Goal: Information Seeking & Learning: Stay updated

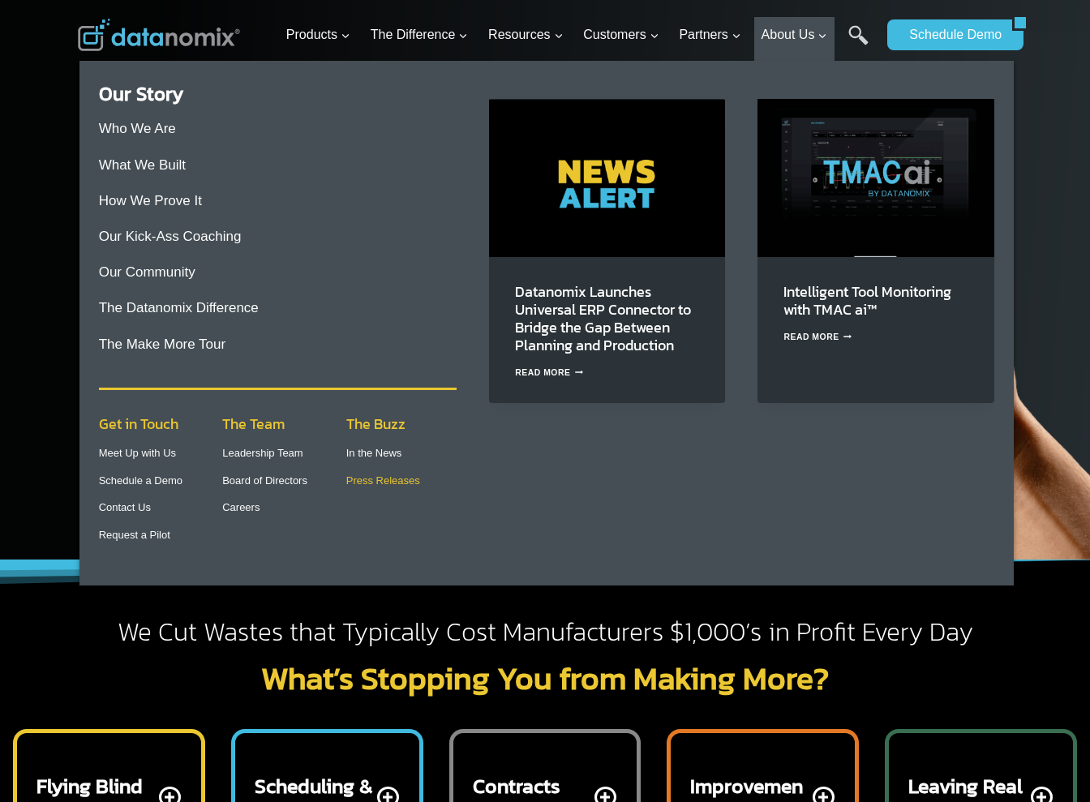
click at [391, 483] on link "Press Releases" at bounding box center [383, 480] width 74 height 12
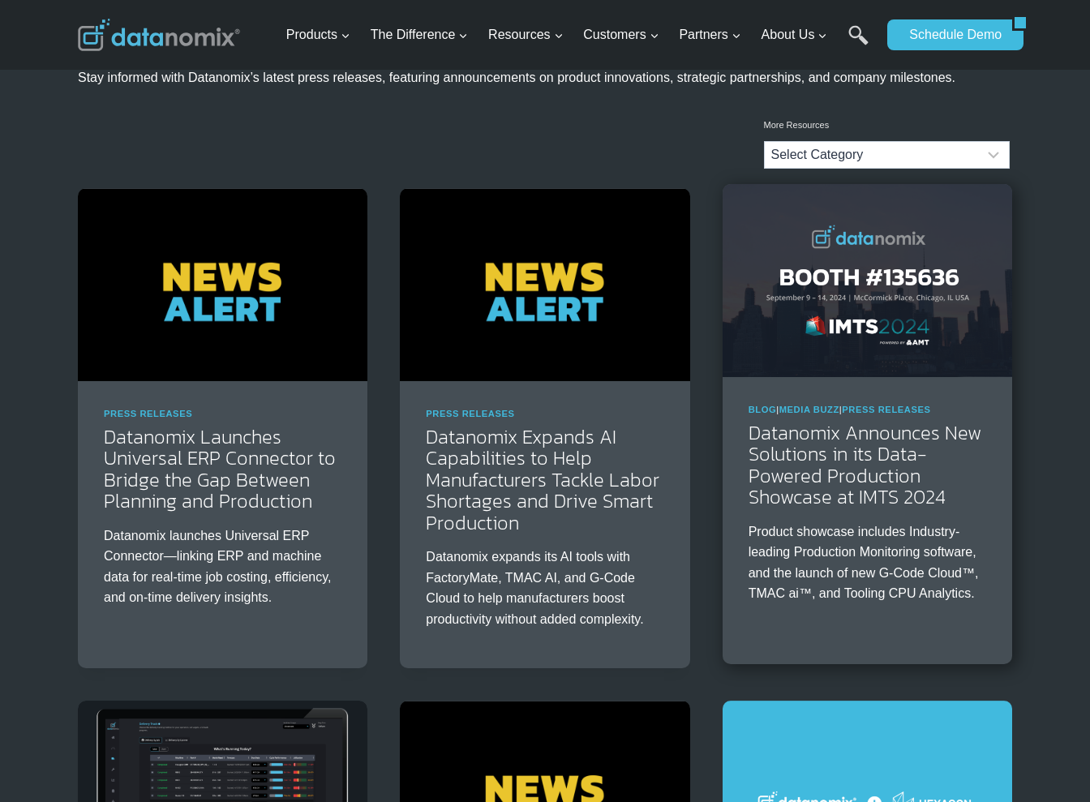
scroll to position [147, 0]
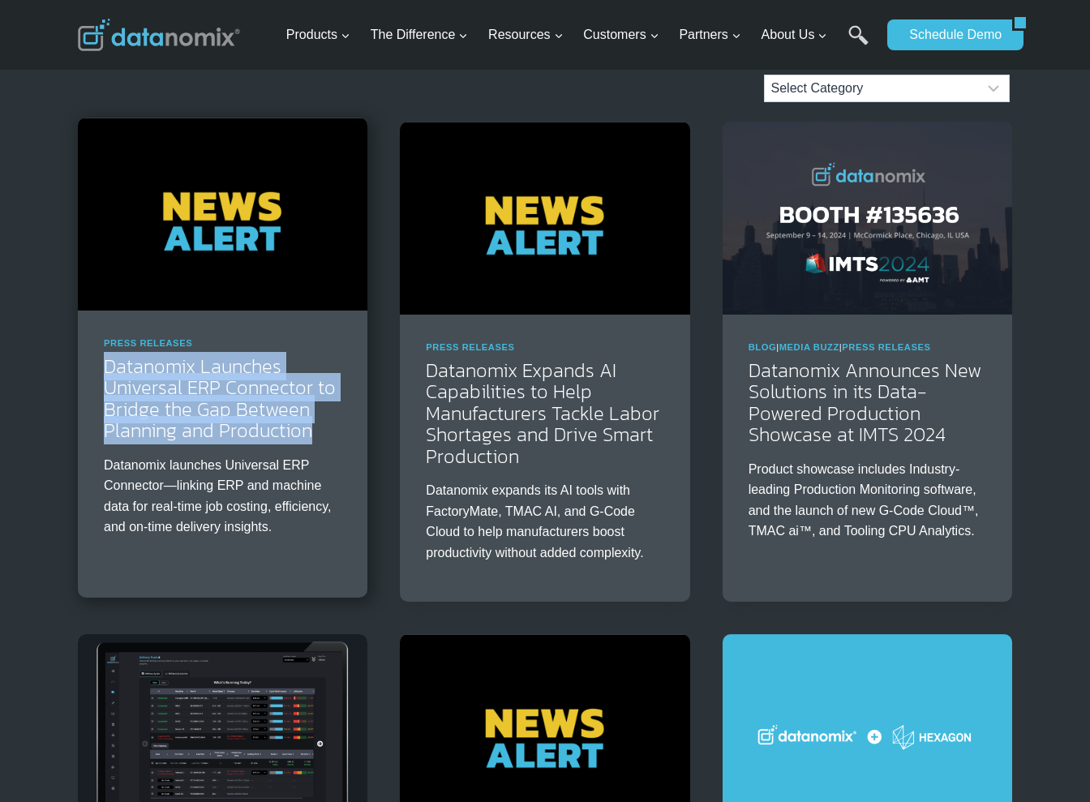
drag, startPoint x: 92, startPoint y: 365, endPoint x: 341, endPoint y: 434, distance: 257.6
click at [341, 434] on div "Press Releases Datanomix Launches Universal ERP Connector to Bridge the Gap Bet…" at bounding box center [223, 444] width 290 height 266
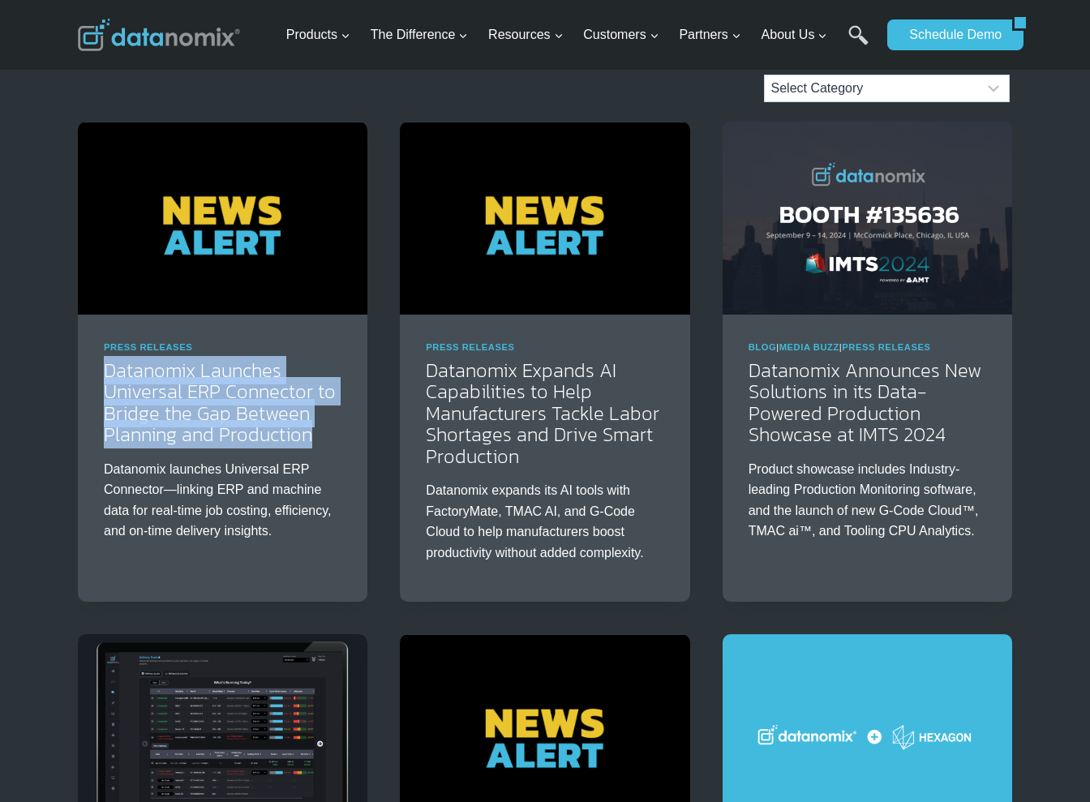
copy link "Datanomix Launches Universal ERP Connector to Bridge the Gap Between Planning a…"
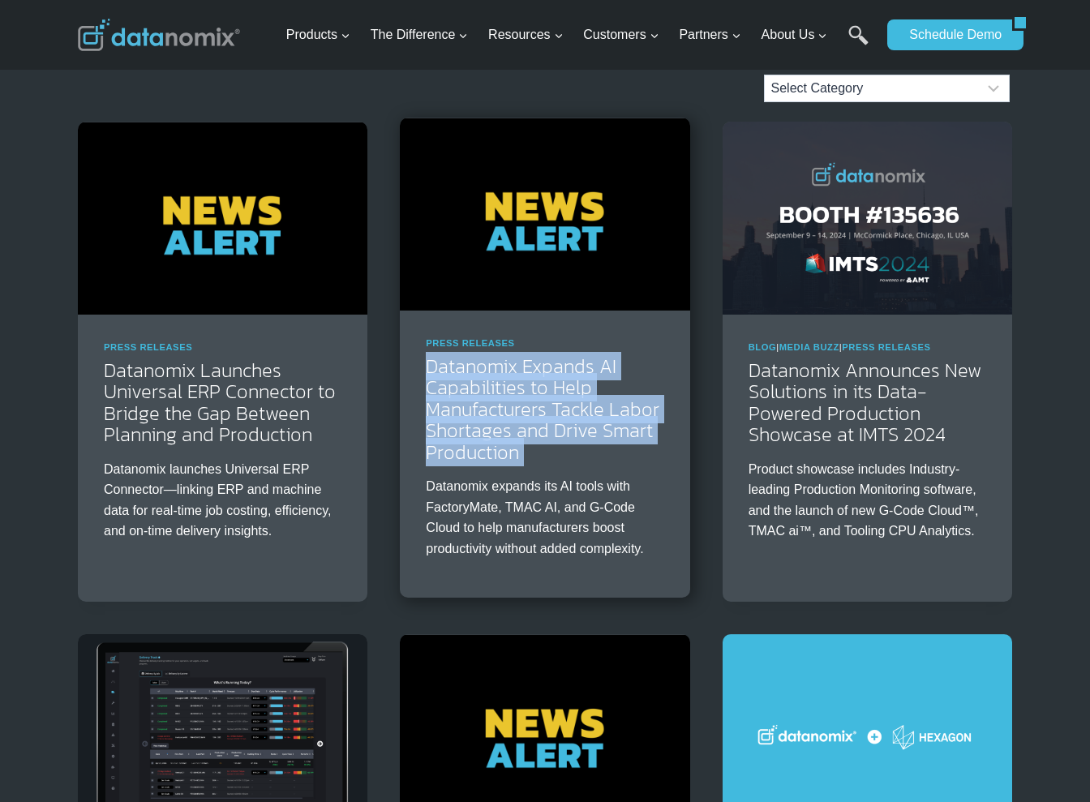
drag, startPoint x: 413, startPoint y: 366, endPoint x: 618, endPoint y: 470, distance: 230.0
click at [618, 470] on div "Press Releases Datanomix Expands AI Capabilities to Help Manufacturers Tackle L…" at bounding box center [545, 454] width 290 height 287
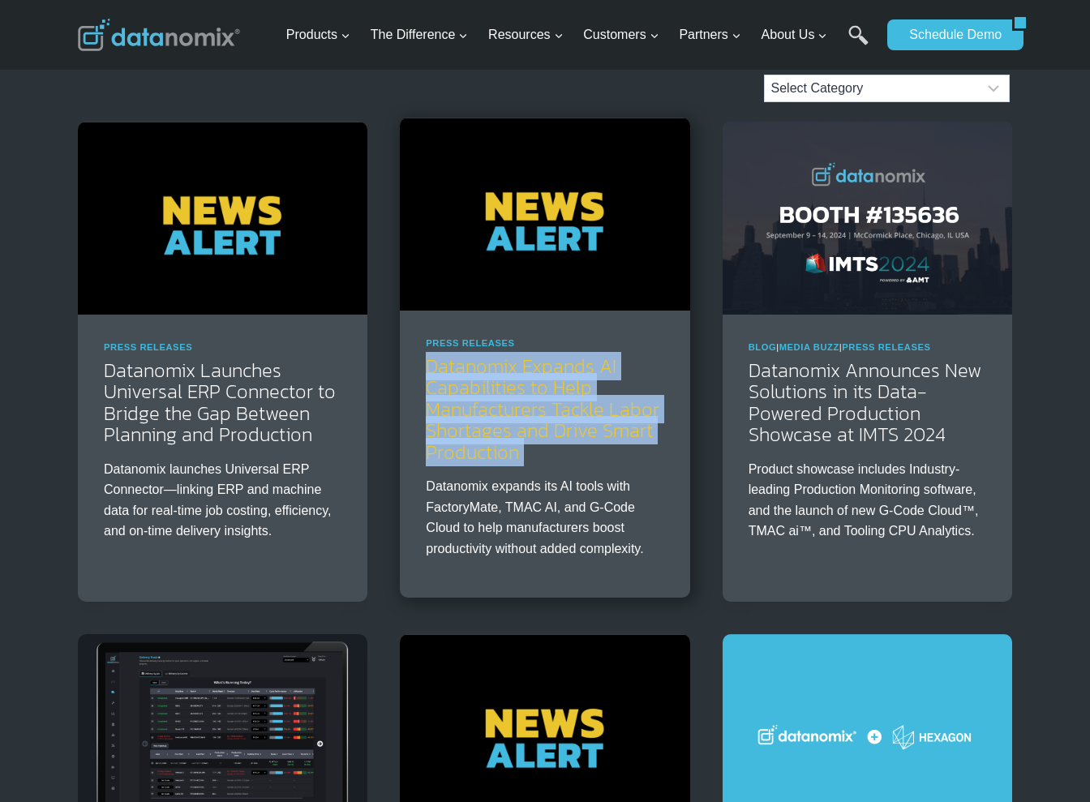
copy div "Datanomix Expands AI Capabilities to Help Manufacturers Tackle Labor Shortages …"
click at [558, 420] on link "Datanomix Expands AI Capabilities to Help Manufacturers Tackle Labor Shortages …" at bounding box center [543, 409] width 234 height 114
